Goal: Navigation & Orientation: Find specific page/section

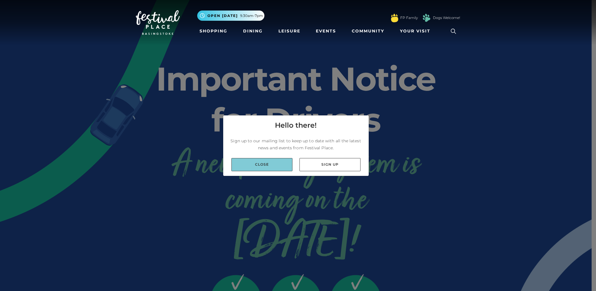
click at [257, 165] on link "Close" at bounding box center [261, 164] width 61 height 13
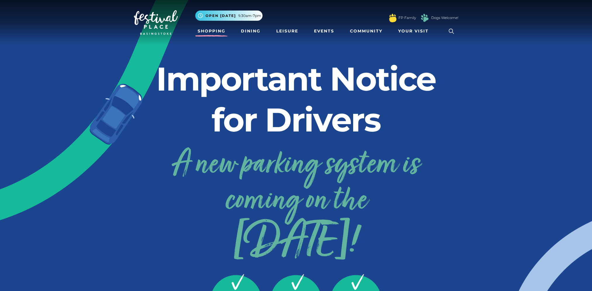
click at [209, 31] on link "Shopping" at bounding box center [211, 31] width 32 height 11
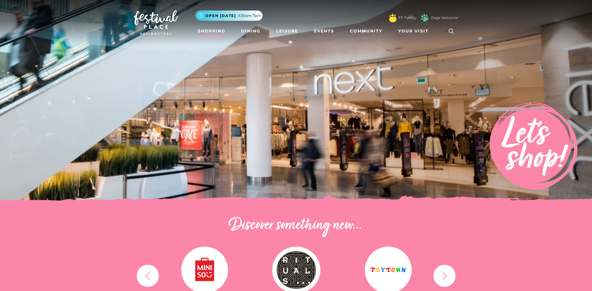
click at [441, 273] on icon "button" at bounding box center [444, 275] width 11 height 11
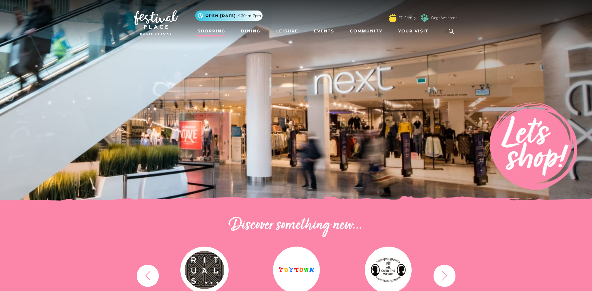
click at [441, 273] on icon "button" at bounding box center [444, 275] width 11 height 11
